Goal: Task Accomplishment & Management: Manage account settings

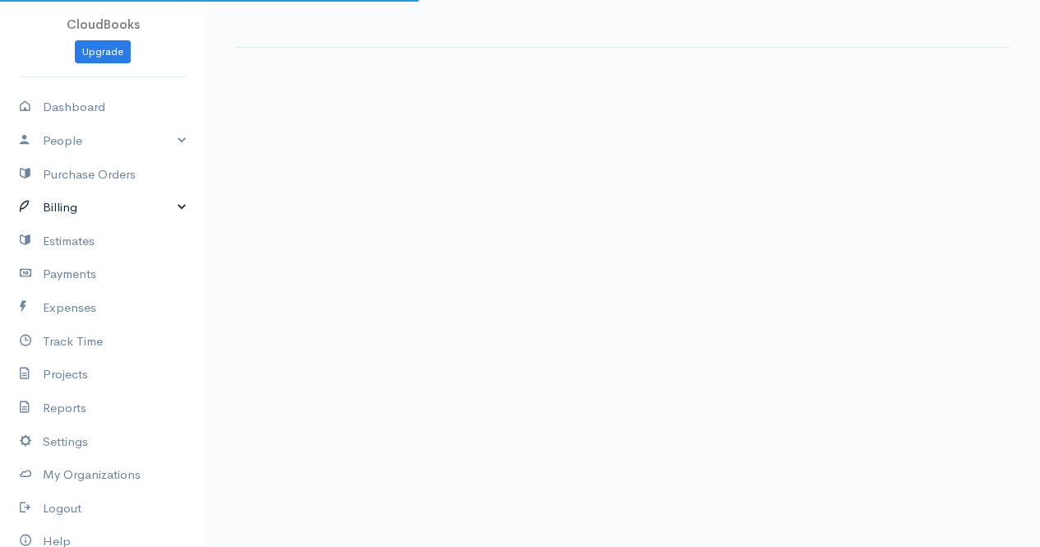
select select "365"
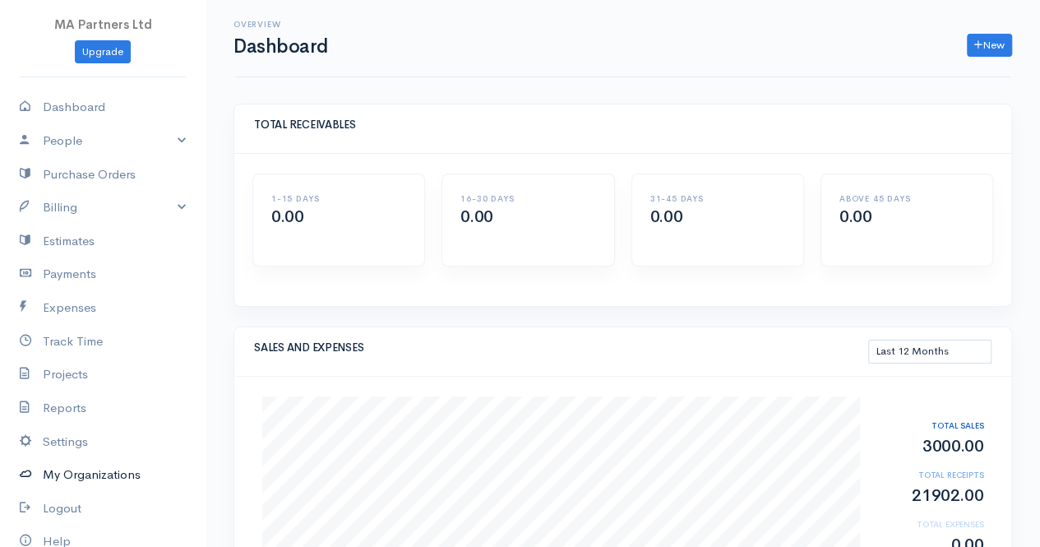
click at [108, 470] on link "My Organizations" at bounding box center [102, 475] width 205 height 34
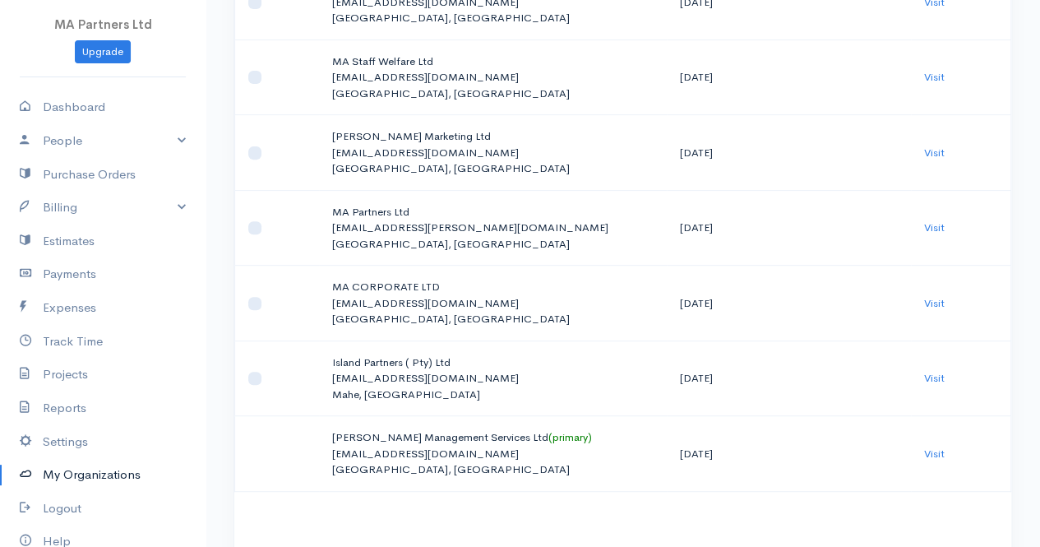
scroll to position [324, 0]
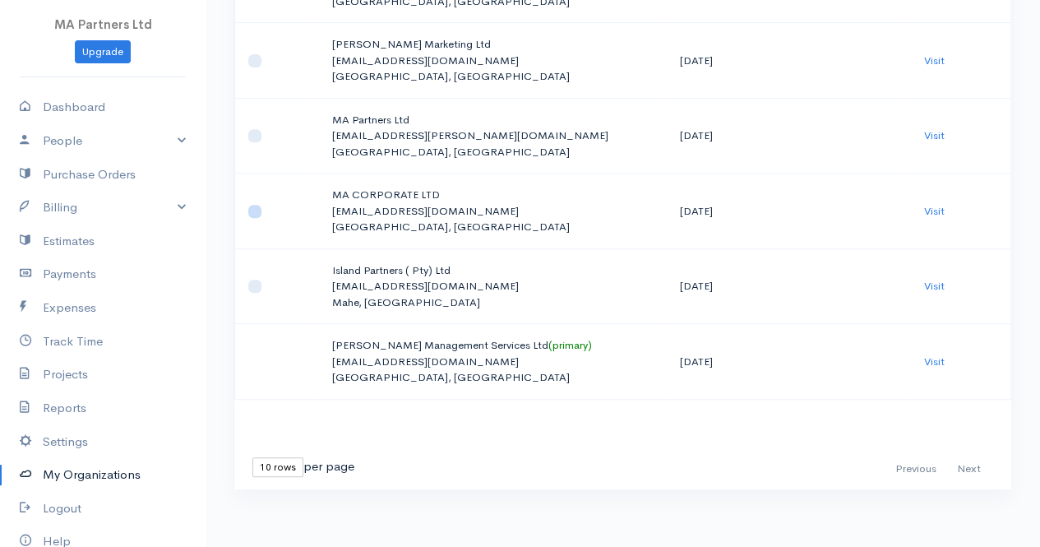
click at [256, 205] on input "checkbox" at bounding box center [254, 211] width 13 height 13
checkbox input "true"
click at [930, 204] on link "Visit" at bounding box center [934, 211] width 21 height 14
